Goal: Task Accomplishment & Management: Use online tool/utility

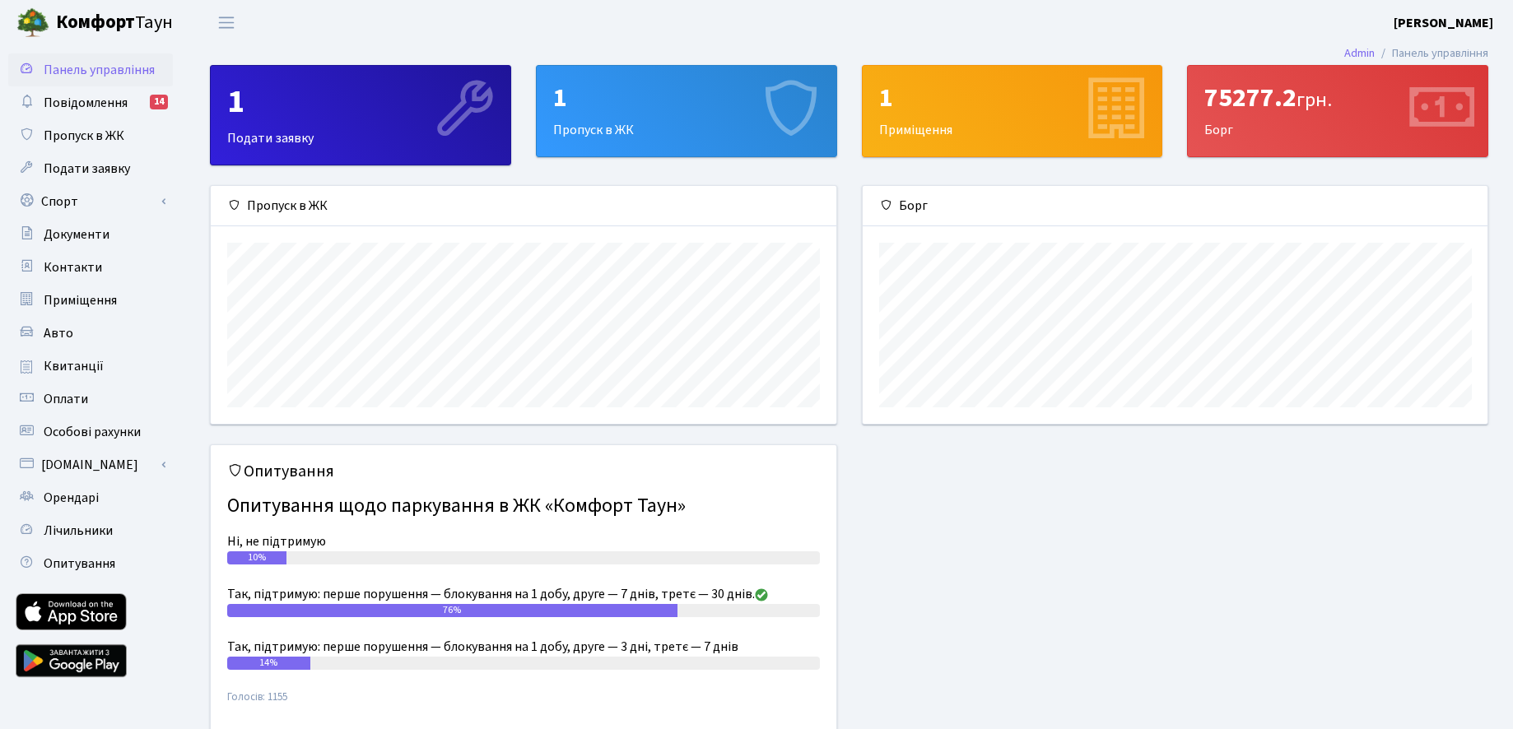
scroll to position [238, 625]
click at [75, 199] on link "Спорт" at bounding box center [90, 201] width 165 height 33
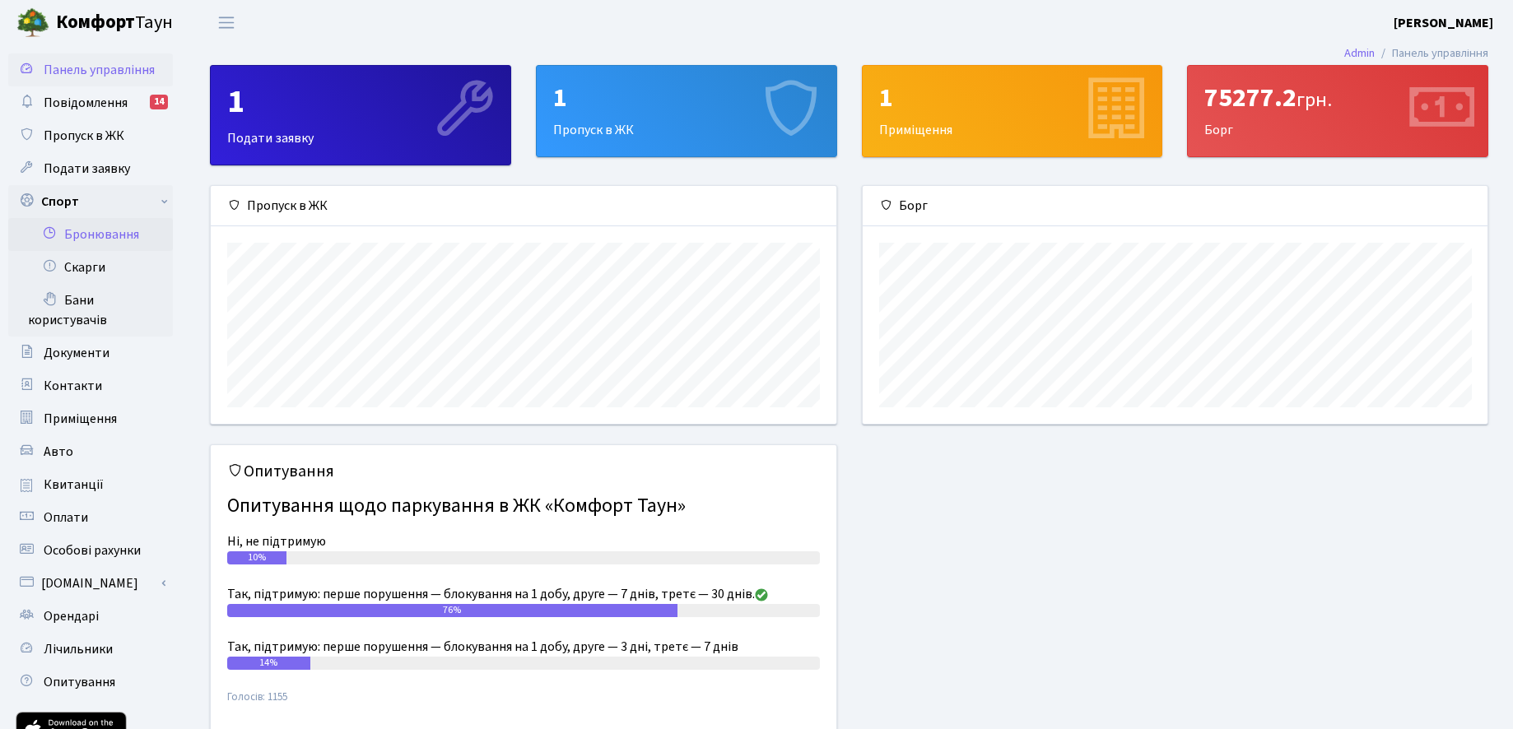
click at [91, 224] on link "Бронювання" at bounding box center [90, 234] width 165 height 33
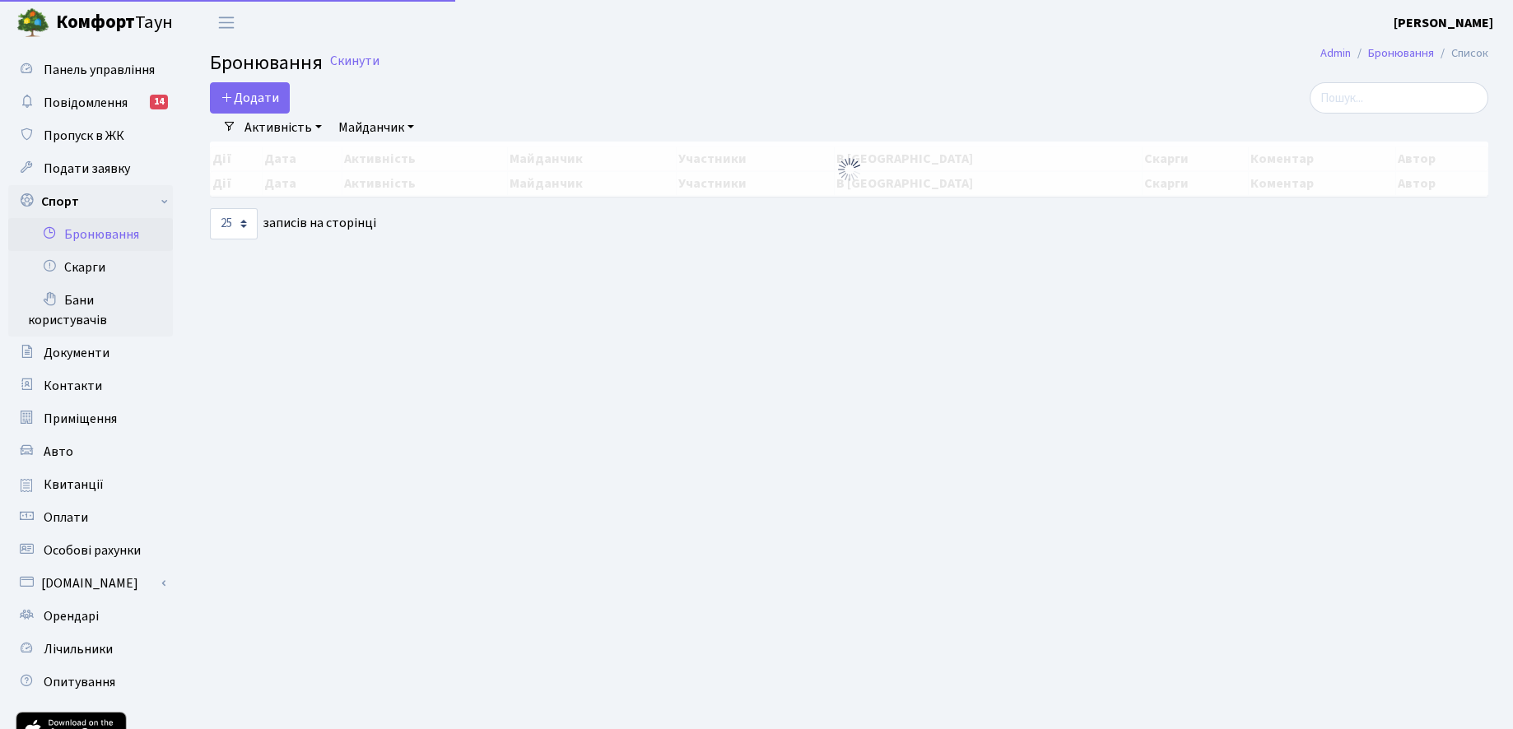
select select "25"
click at [268, 100] on button "Додати" at bounding box center [250, 97] width 80 height 31
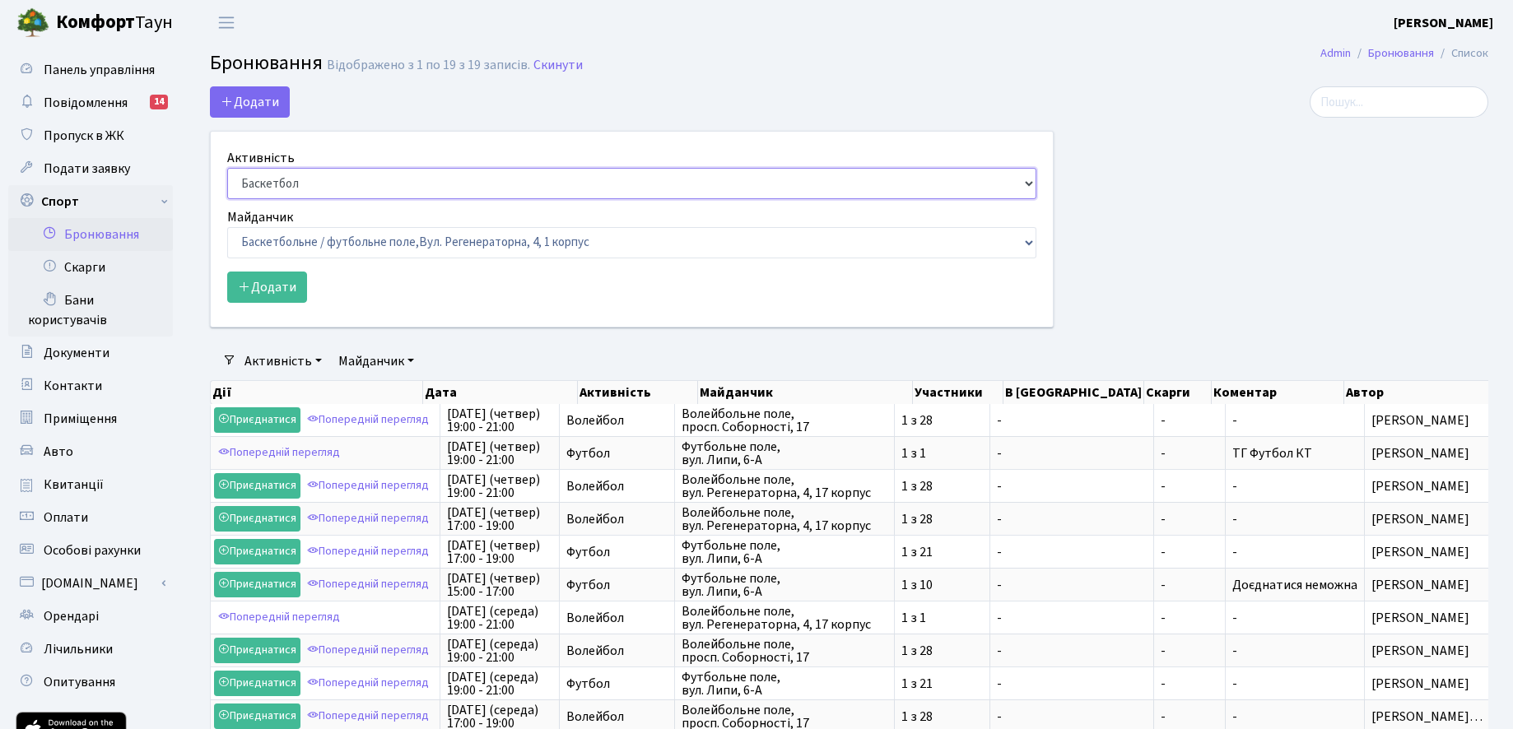
click at [288, 180] on select "Баскетбол Волейбол Йога Катання на роликах Настільний теніс [PERSON_NAME] Фітнес" at bounding box center [631, 183] width 809 height 31
select select "1"
click at [227, 168] on select "Баскетбол Волейбол Йога Катання на роликах Настільний теніс [PERSON_NAME] Фітнес" at bounding box center [631, 183] width 809 height 31
click at [283, 230] on select "Баскетбольне / футбольне поле, [GEOGRAPHIC_DATA]. [STREET_ADDRESS]. [STREET_ADD…" at bounding box center [631, 242] width 809 height 31
